Goal: Task Accomplishment & Management: Use online tool/utility

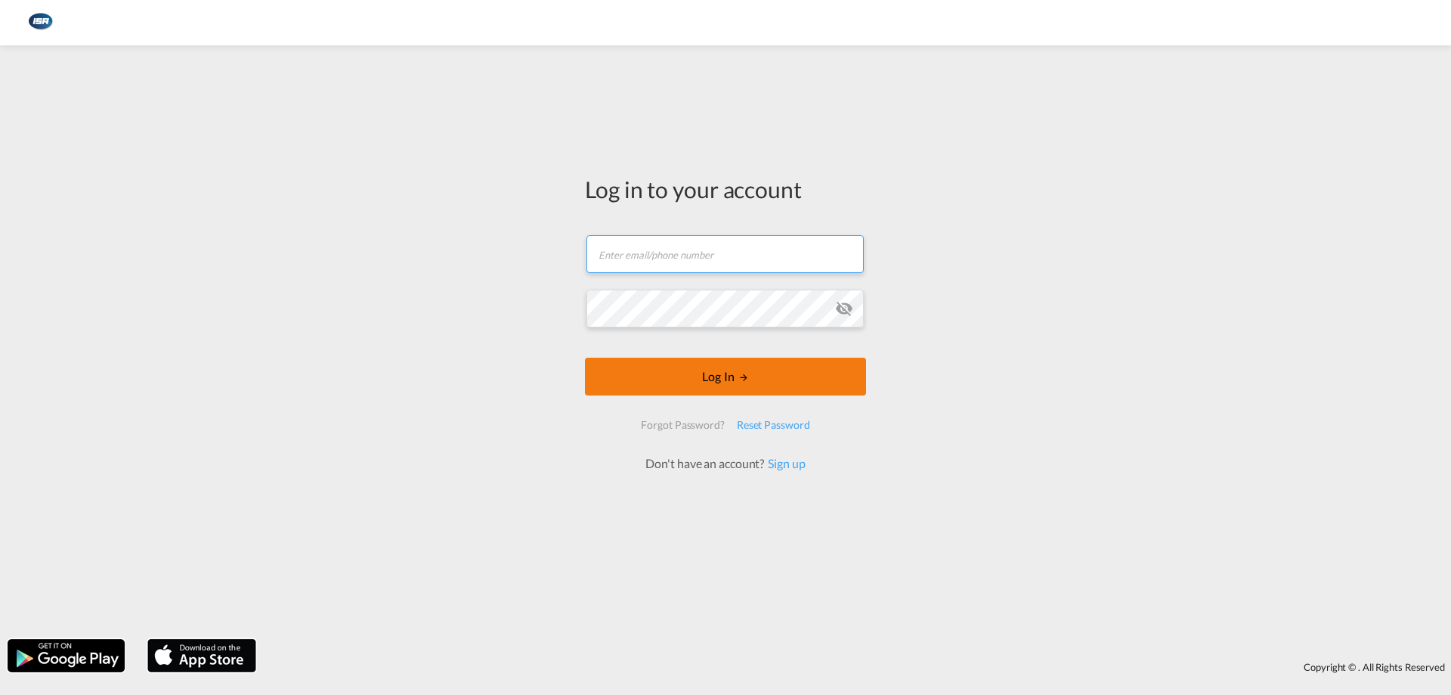
type input "[EMAIL_ADDRESS][DOMAIN_NAME]"
click at [719, 365] on button "Log In" at bounding box center [725, 376] width 281 height 38
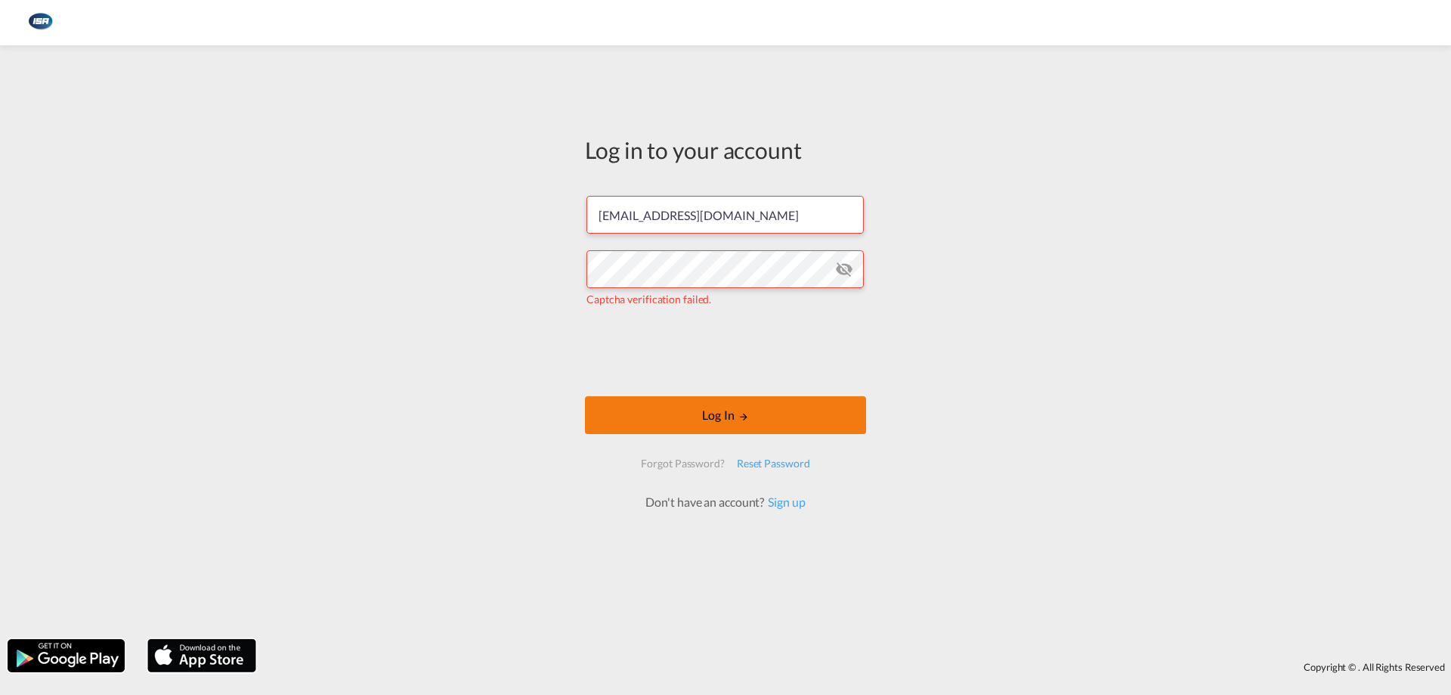
click at [692, 398] on button "Log In" at bounding box center [725, 415] width 281 height 38
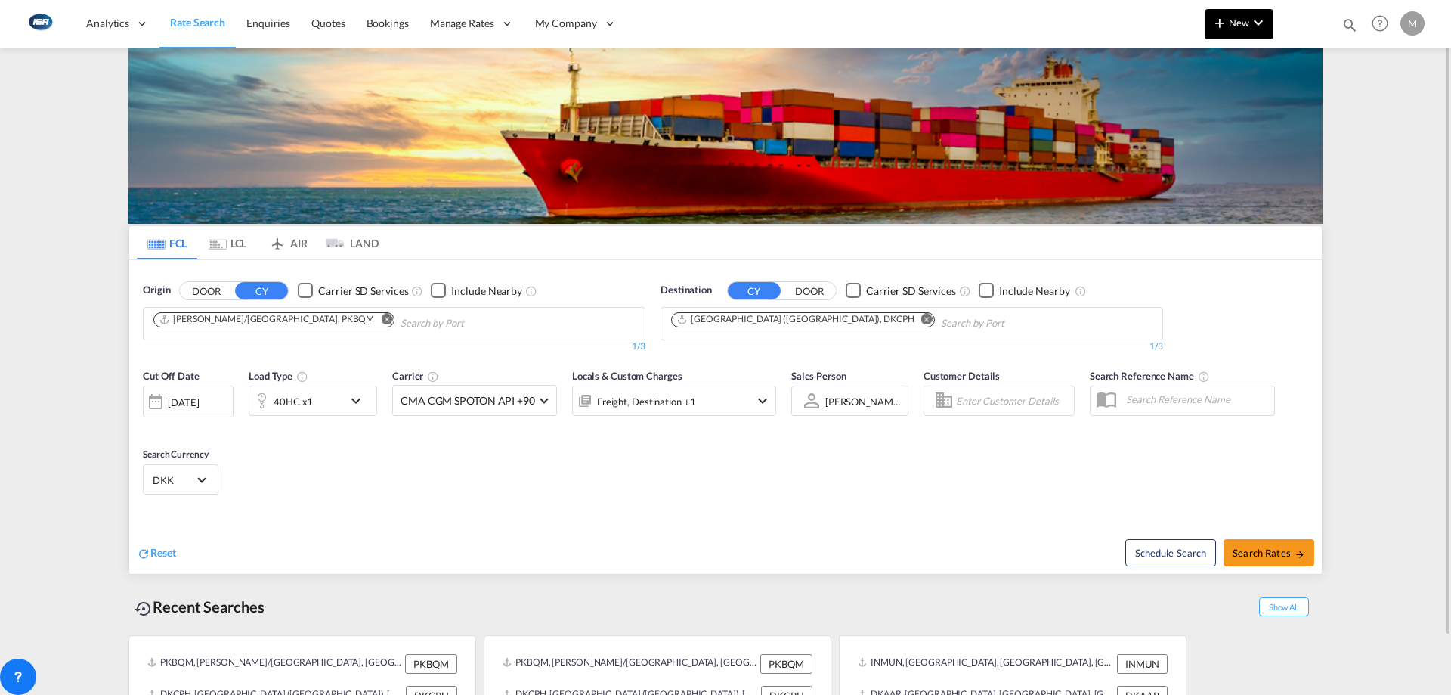
click at [1224, 14] on md-icon "icon-plus 400-fg" at bounding box center [1220, 23] width 18 height 18
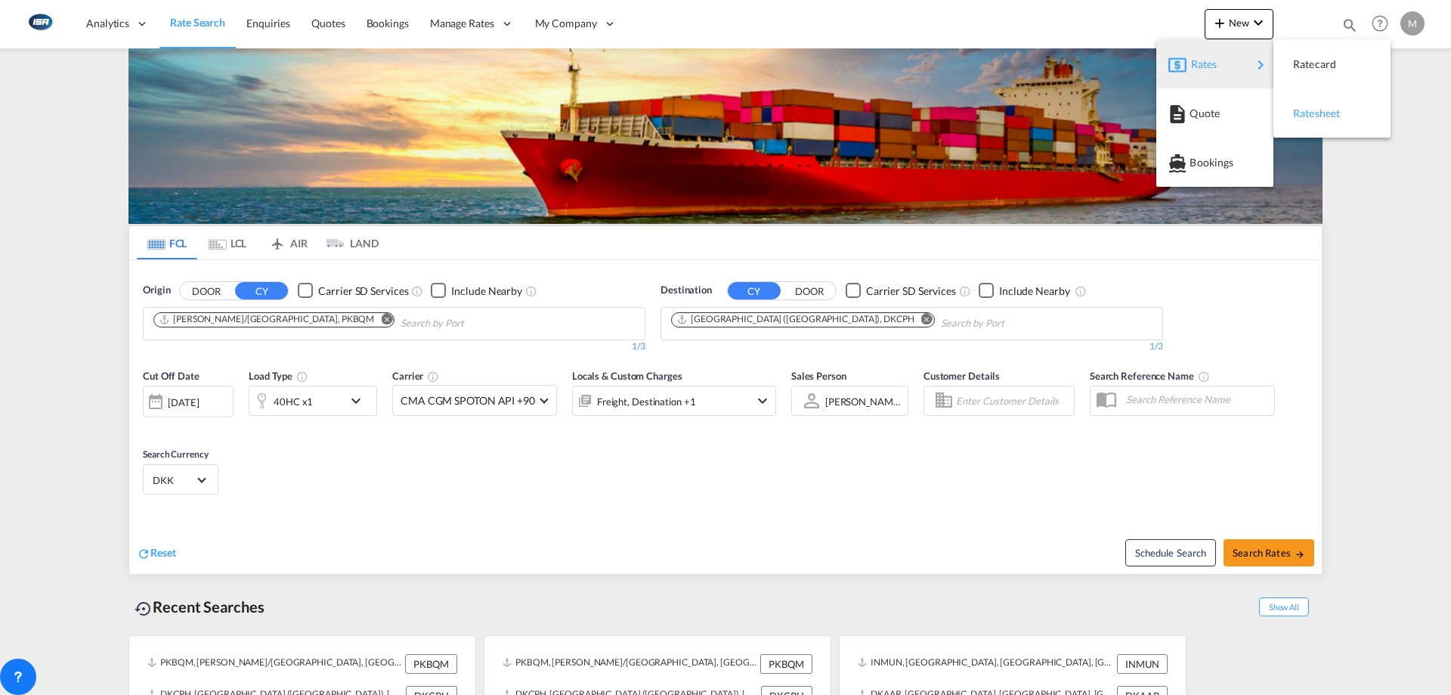
click at [1308, 108] on span "Ratesheet" at bounding box center [1301, 113] width 17 height 30
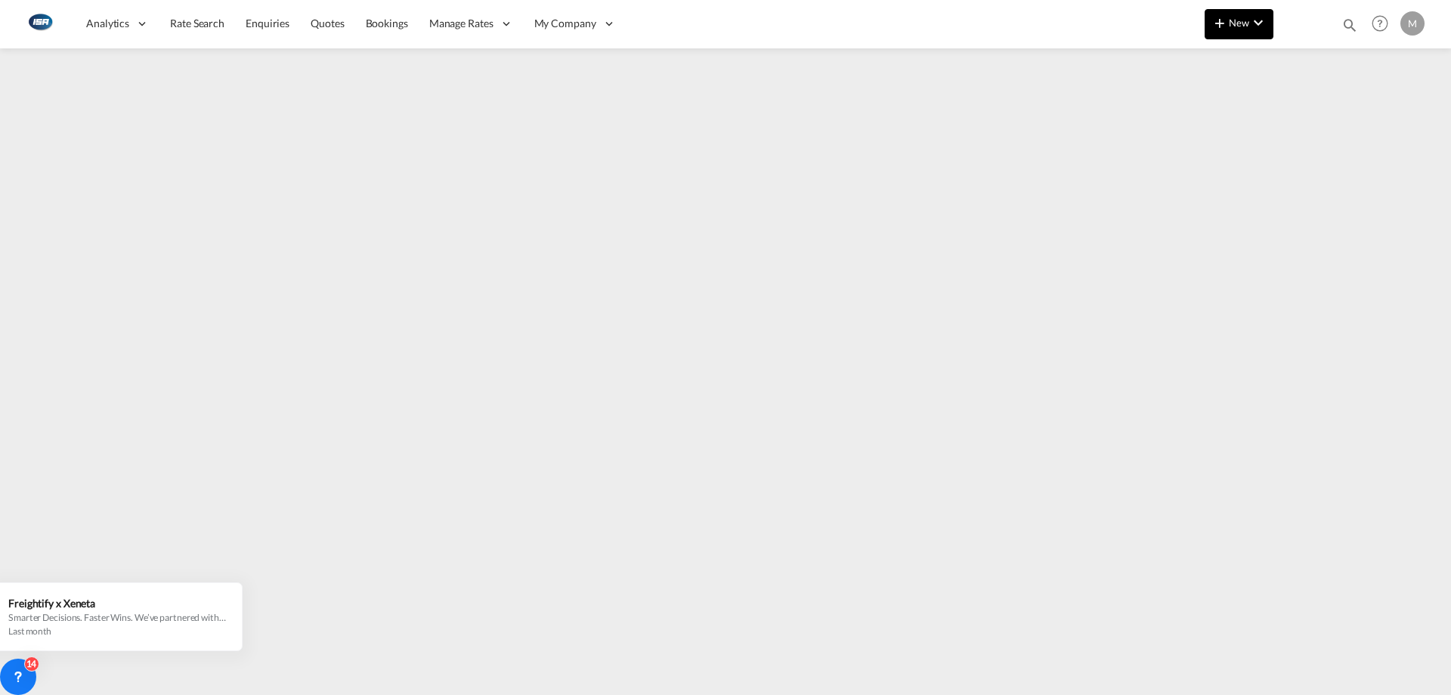
click at [1230, 20] on span "New" at bounding box center [1239, 23] width 57 height 12
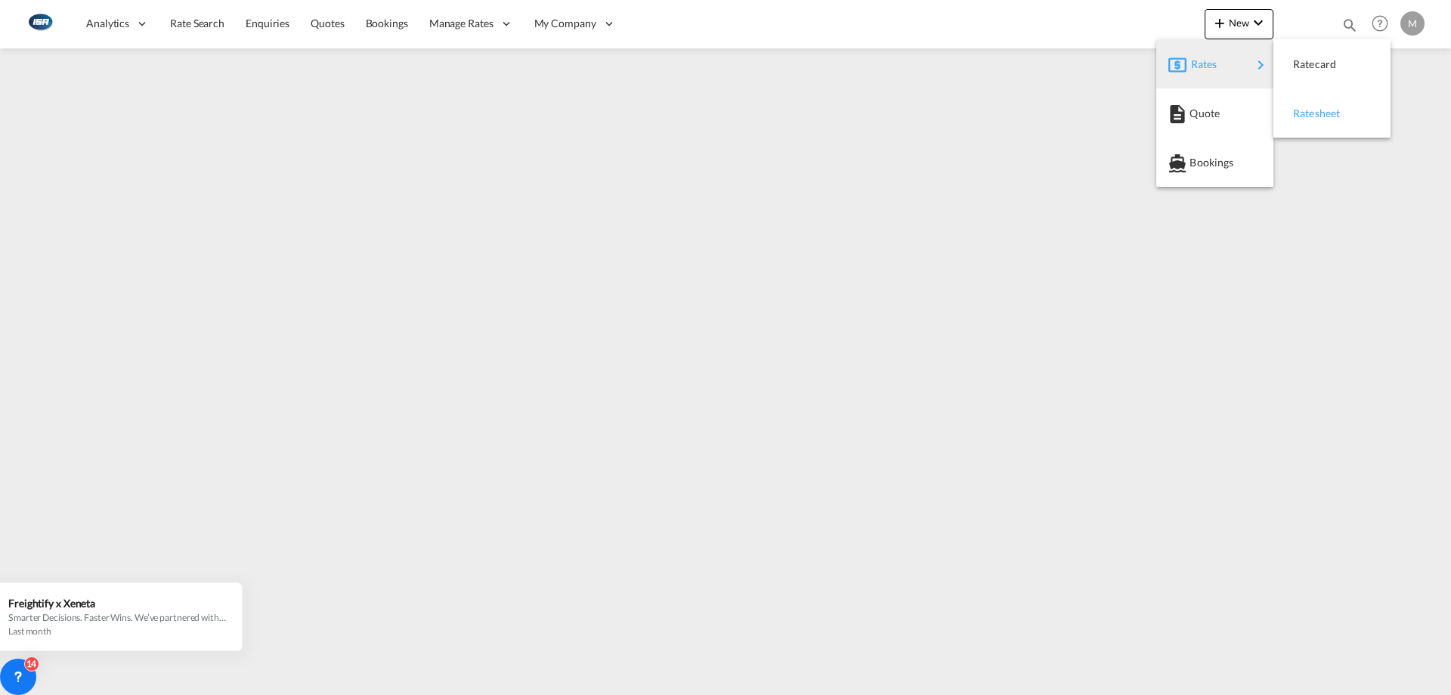
click at [1310, 113] on span "Ratesheet" at bounding box center [1301, 113] width 17 height 30
